Goal: Task Accomplishment & Management: Manage account settings

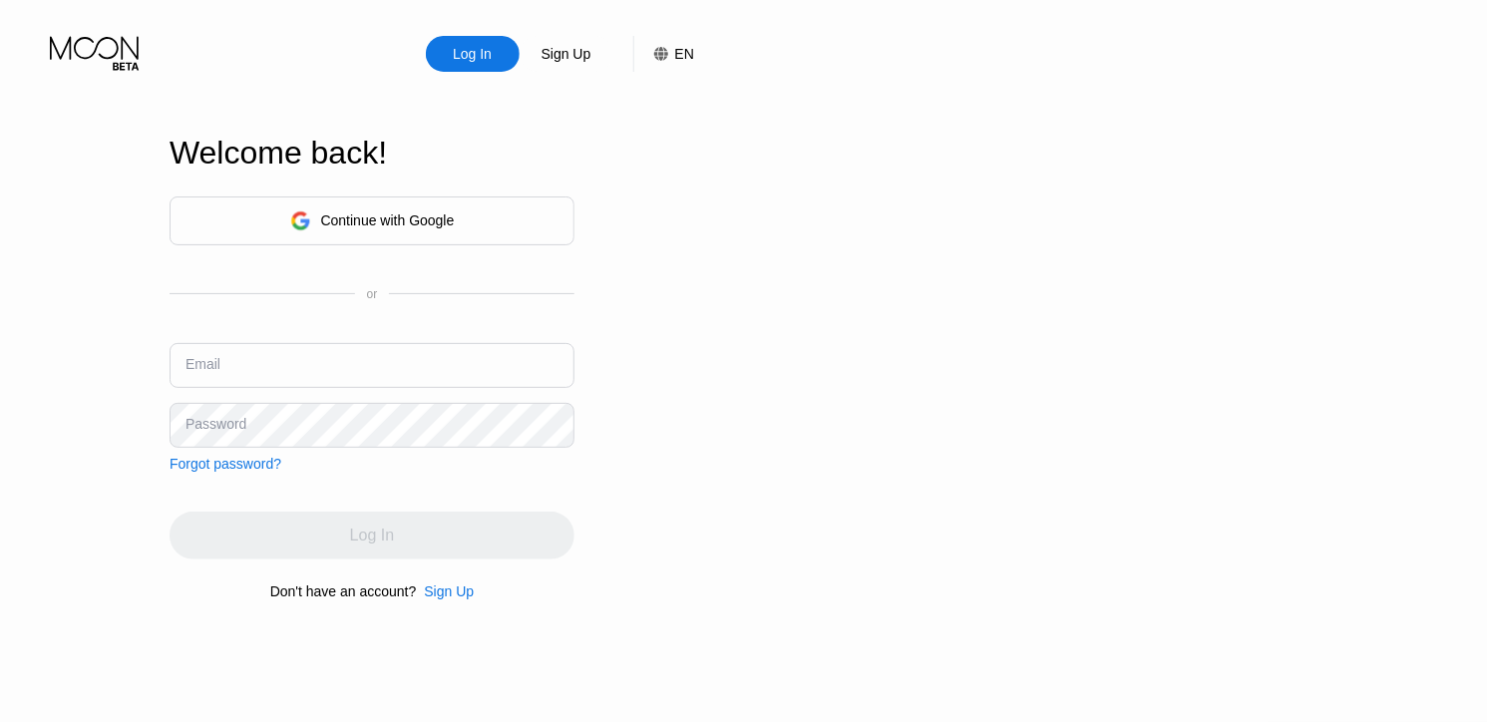
type input "[EMAIL_ADDRESS][DOMAIN_NAME]"
click at [426, 382] on input "[EMAIL_ADDRESS][DOMAIN_NAME]" at bounding box center [372, 365] width 405 height 45
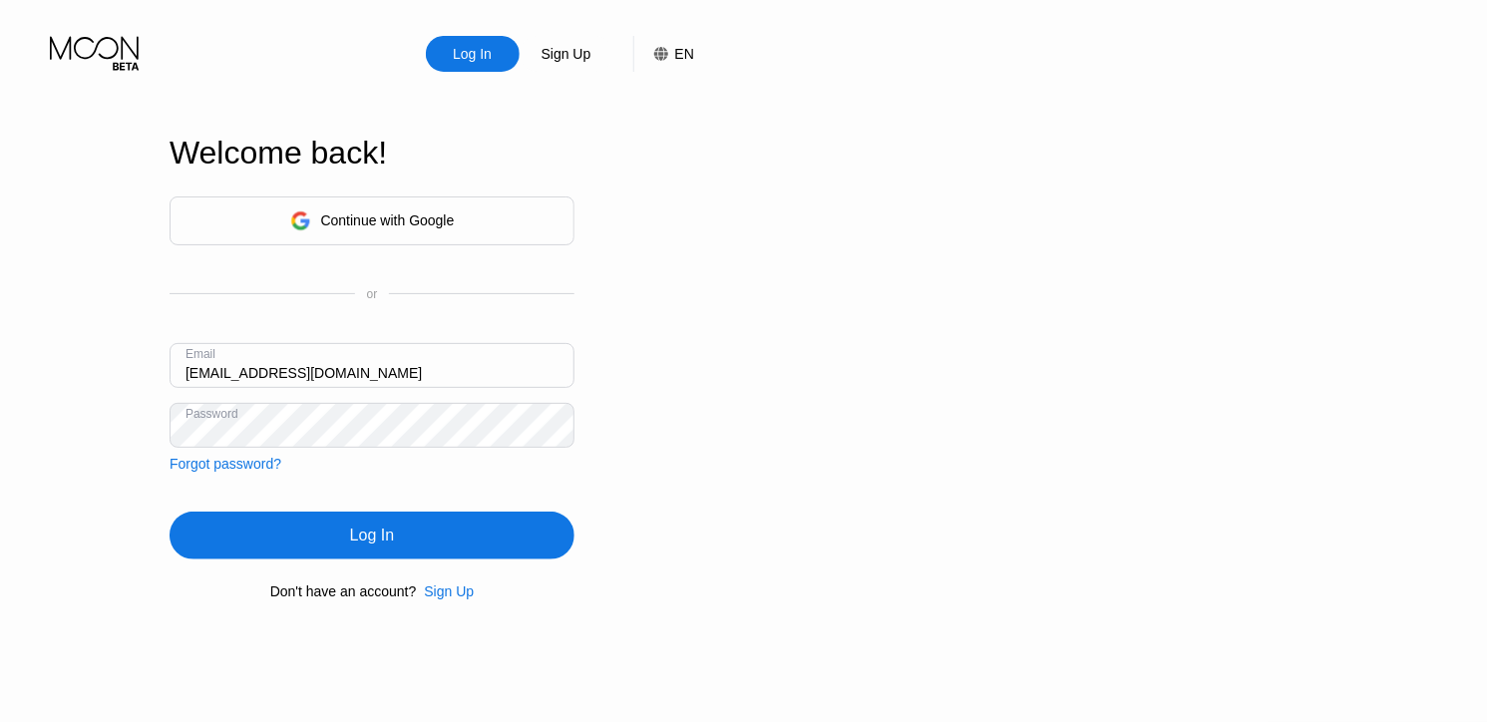
click at [118, 381] on div "Log In Sign Up EN Language Select an item Save Welcome back! Continue with Goog…" at bounding box center [372, 397] width 744 height 794
click at [368, 543] on div "Log In" at bounding box center [372, 535] width 44 height 20
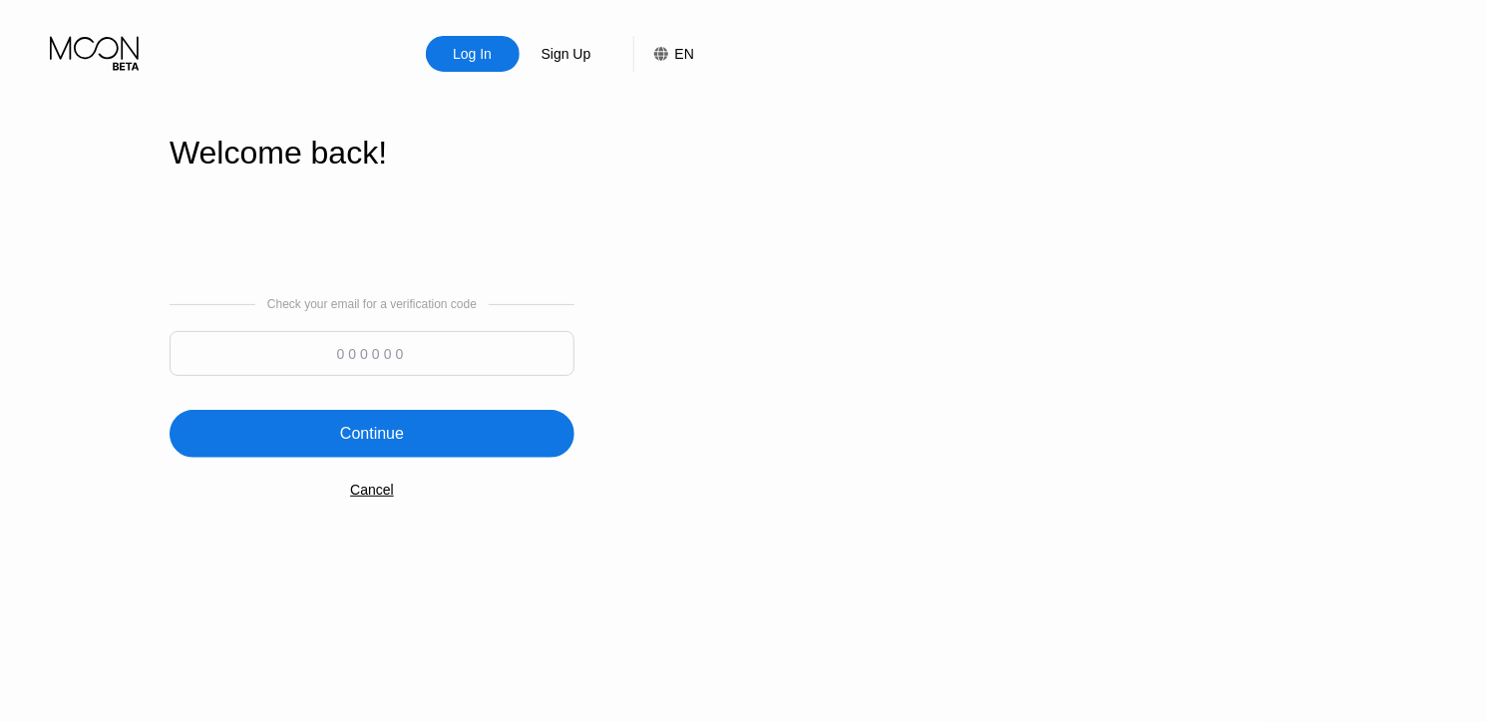
click at [537, 337] on input at bounding box center [372, 353] width 405 height 45
paste input "644104"
type input "644104"
click at [439, 427] on div "Continue" at bounding box center [372, 434] width 405 height 48
